Goal: Information Seeking & Learning: Learn about a topic

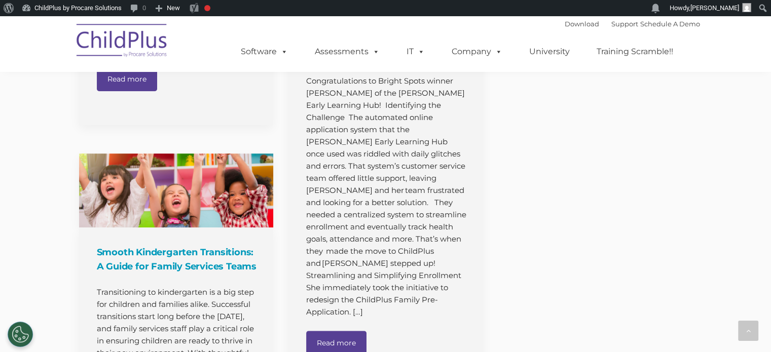
scroll to position [870, 0]
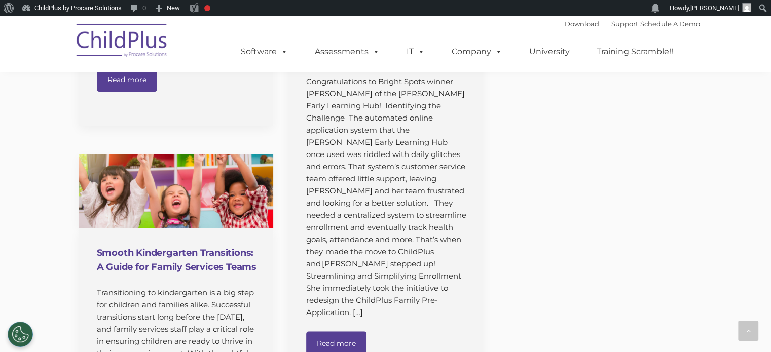
click at [194, 264] on h4 "Smooth Kindergarten Transitions: A Guide for Family Services Teams" at bounding box center [177, 260] width 161 height 28
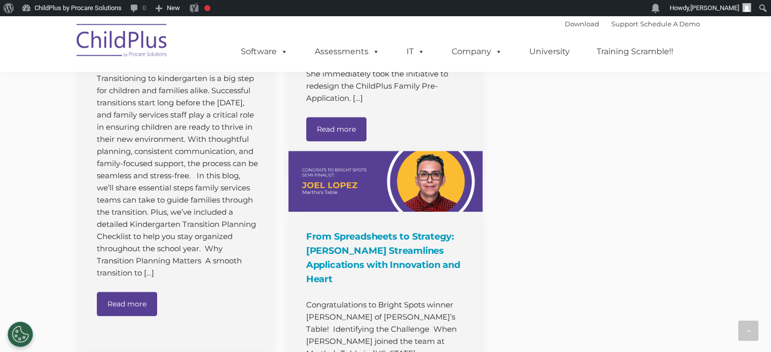
scroll to position [1087, 0]
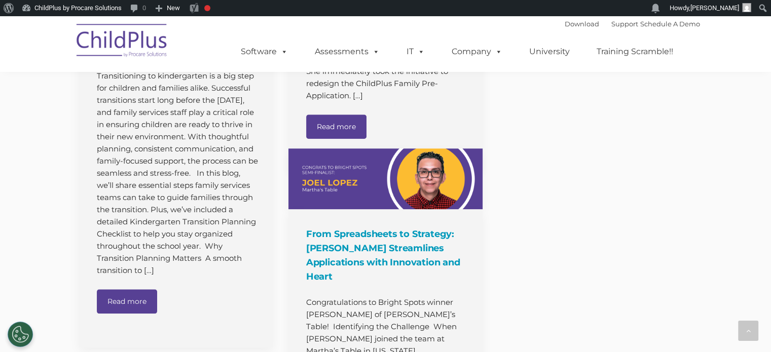
click at [134, 314] on link "Read more" at bounding box center [127, 301] width 60 height 24
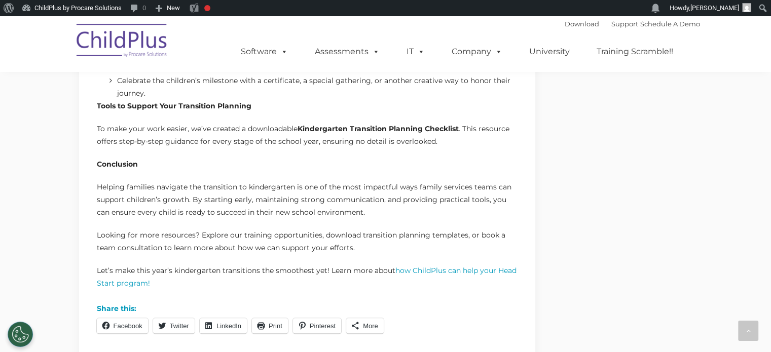
scroll to position [960, 0]
click at [374, 126] on strong "Kindergarten Transition Planning Checklist" at bounding box center [377, 129] width 161 height 9
click at [374, 128] on strong "Kindergarten Transition Planning Checklist" at bounding box center [377, 129] width 161 height 9
click at [374, 129] on strong "Kindergarten Transition Planning Checklist" at bounding box center [377, 129] width 161 height 9
click at [377, 210] on p "Helping families navigate the transition to kindergarten is one of the most imp…" at bounding box center [307, 201] width 421 height 38
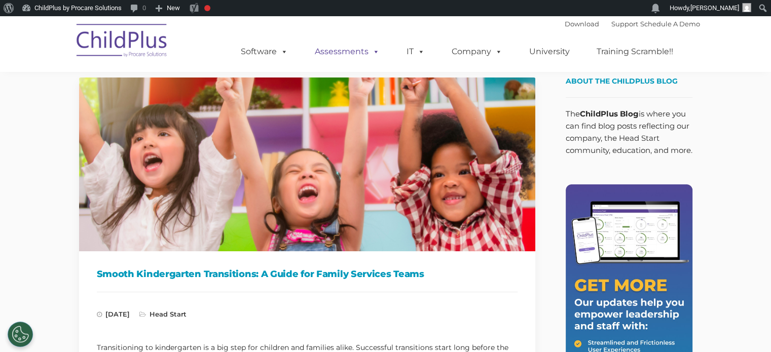
scroll to position [0, 0]
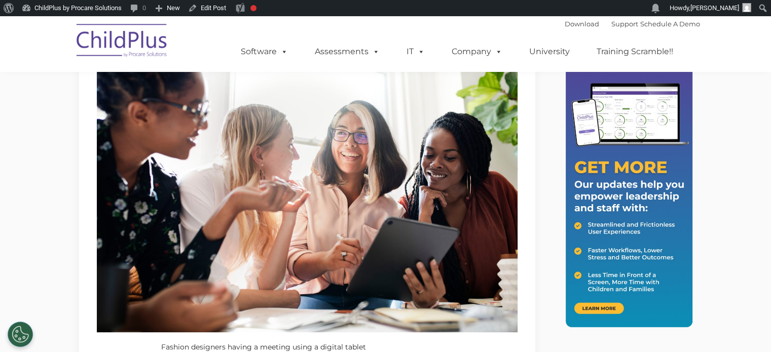
scroll to position [104, 0]
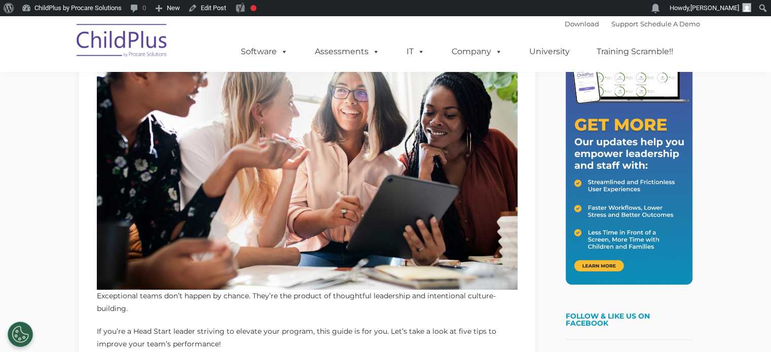
scroll to position [178, 0]
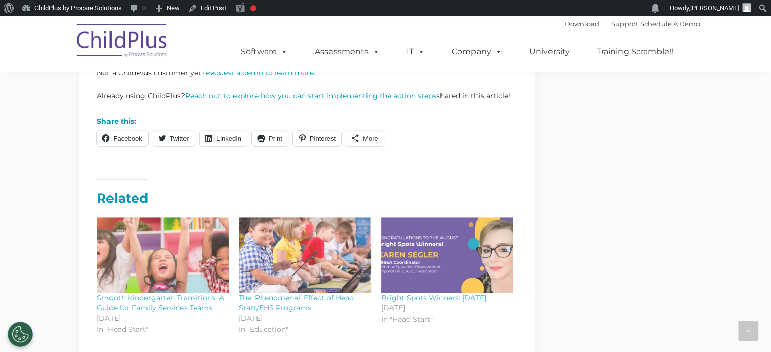
scroll to position [1409, 0]
